Goal: Find specific page/section: Find specific page/section

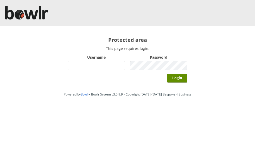
click at [113, 68] on input "Username" at bounding box center [96, 65] width 57 height 9
type input "grahamw"
click at [177, 80] on input "Login" at bounding box center [177, 78] width 20 height 9
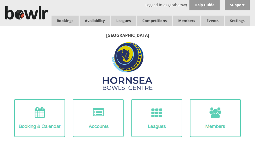
click at [127, 19] on link "Leagues" at bounding box center [123, 21] width 25 height 10
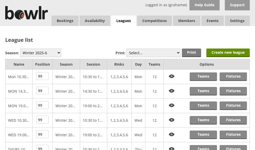
click at [235, 75] on link "Fixtures" at bounding box center [232, 77] width 27 height 9
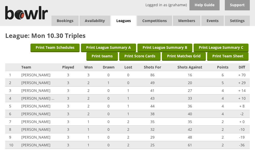
click at [125, 18] on link "Leagues" at bounding box center [123, 21] width 25 height 11
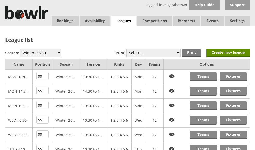
click at [235, 90] on link "Fixtures" at bounding box center [232, 91] width 27 height 9
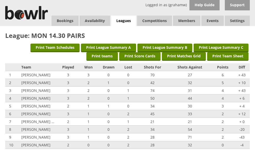
click at [125, 21] on link "Leagues" at bounding box center [123, 21] width 25 height 11
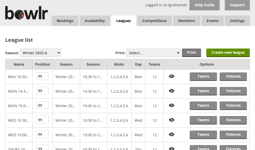
click at [236, 104] on link "Fixtures" at bounding box center [232, 106] width 27 height 9
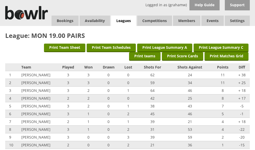
click at [125, 20] on link "Leagues" at bounding box center [123, 21] width 25 height 11
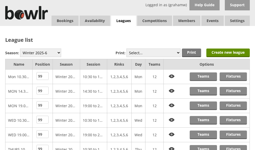
click at [235, 119] on link "Fixtures" at bounding box center [232, 120] width 27 height 9
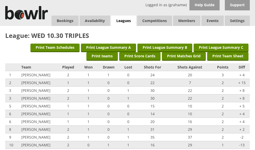
click at [125, 20] on link "Leagues" at bounding box center [123, 21] width 25 height 11
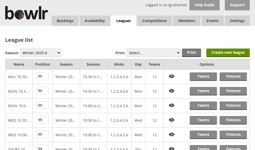
click at [233, 135] on link "Fixtures" at bounding box center [232, 135] width 27 height 9
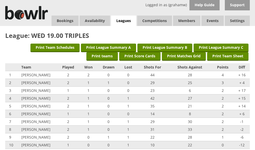
click at [125, 20] on link "Leagues" at bounding box center [123, 21] width 25 height 11
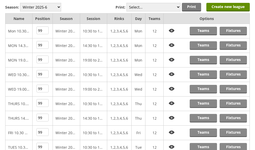
scroll to position [57, 0]
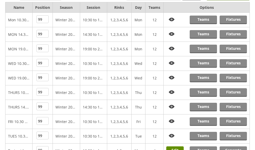
click at [234, 91] on link "Fixtures" at bounding box center [232, 92] width 27 height 9
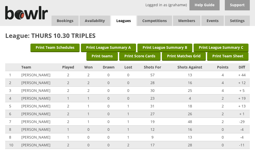
click at [125, 19] on link "Leagues" at bounding box center [123, 21] width 25 height 11
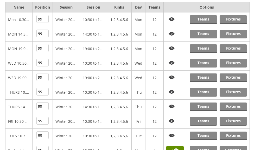
scroll to position [57, 0]
click at [232, 106] on link "Fixtures" at bounding box center [232, 107] width 27 height 9
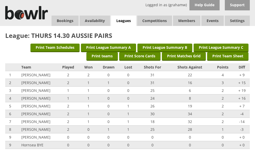
click at [127, 20] on link "Leagues" at bounding box center [123, 21] width 25 height 11
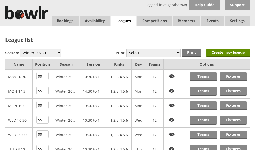
click at [127, 21] on link "Leagues" at bounding box center [123, 21] width 25 height 11
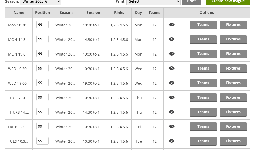
scroll to position [53, 0]
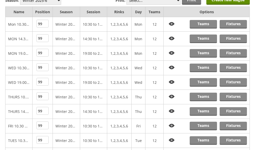
click at [235, 124] on link "Fixtures" at bounding box center [232, 126] width 27 height 9
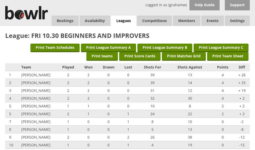
click at [126, 20] on link "Leagues" at bounding box center [123, 21] width 25 height 11
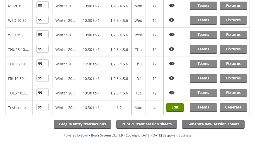
scroll to position [100, 0]
click at [234, 92] on link "Fixtures" at bounding box center [232, 93] width 27 height 9
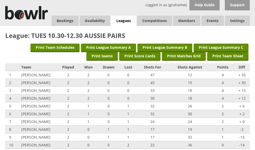
click at [124, 20] on link "Leagues" at bounding box center [123, 21] width 25 height 11
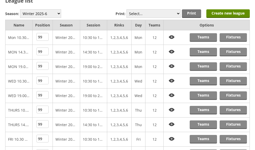
scroll to position [39, 0]
click at [232, 107] on link "Fixtures" at bounding box center [232, 110] width 27 height 9
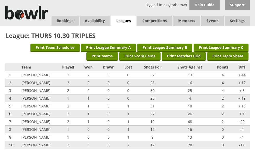
click at [0, 0] on link "Log Out" at bounding box center [0, 0] width 0 height 0
